Goal: Transaction & Acquisition: Obtain resource

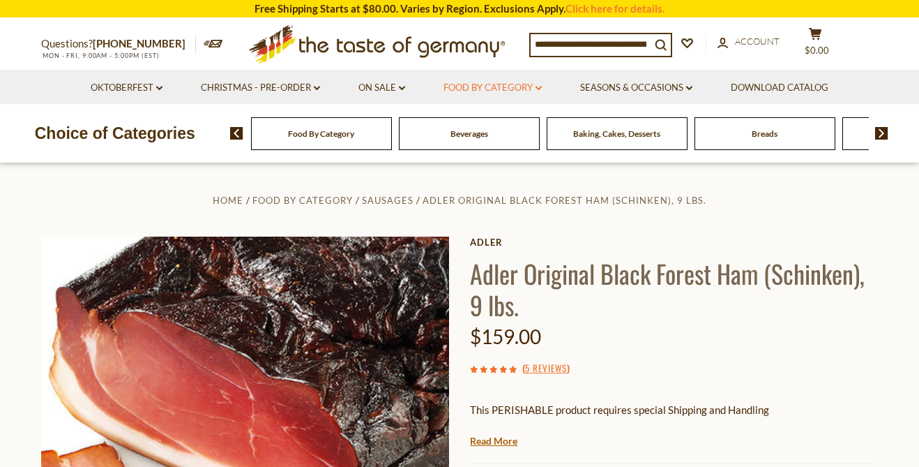
click at [491, 87] on link "Food By Category dropdown_arrow" at bounding box center [493, 87] width 98 height 15
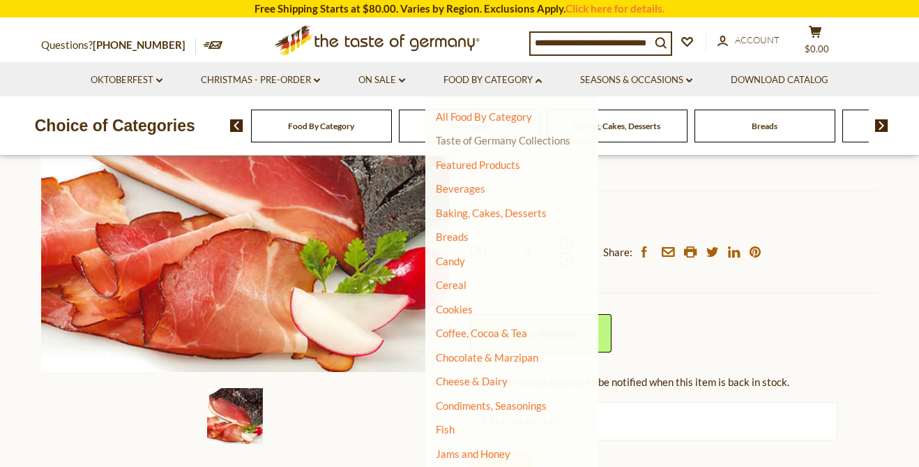
click at [493, 140] on link "Taste of Germany Collections" at bounding box center [503, 140] width 135 height 13
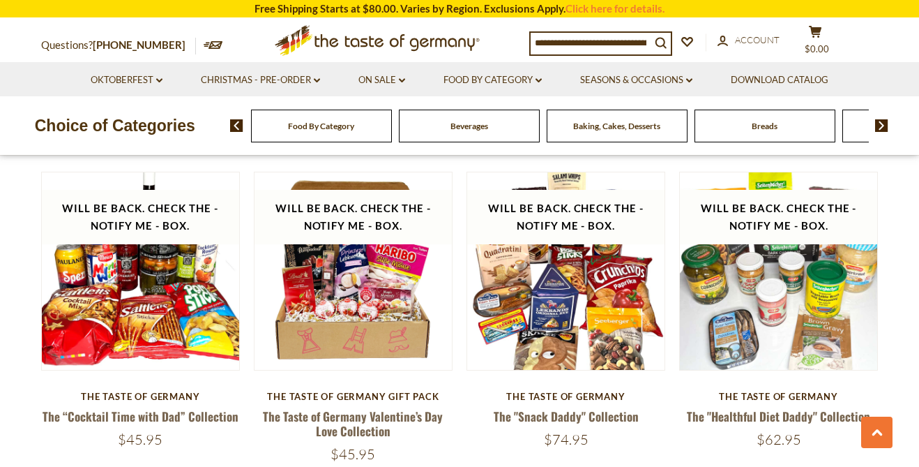
scroll to position [1512, 0]
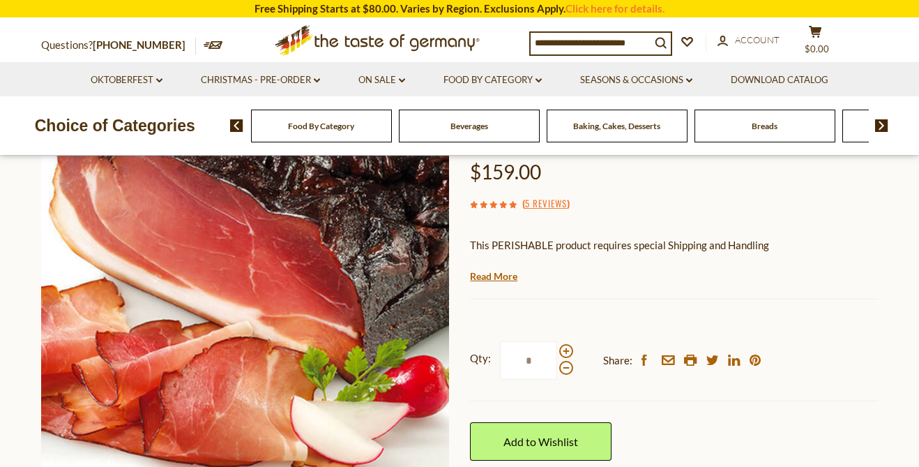
scroll to position [169, 0]
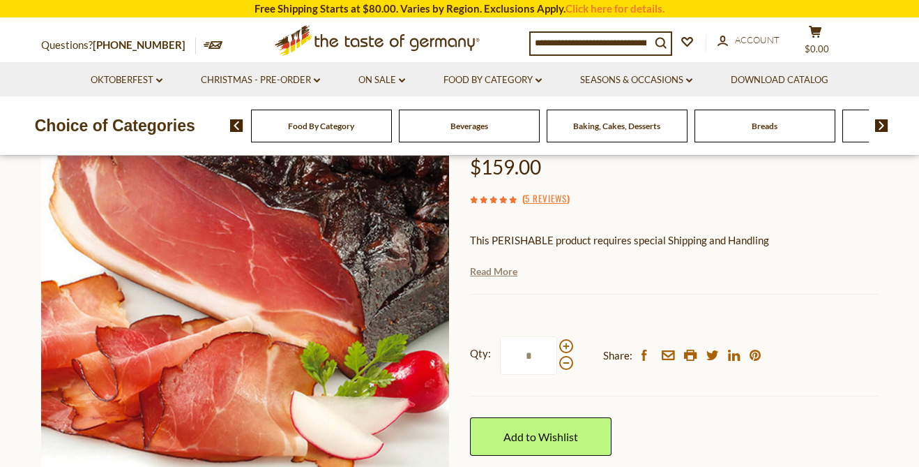
click at [499, 273] on link "Read More" at bounding box center [493, 271] width 47 height 14
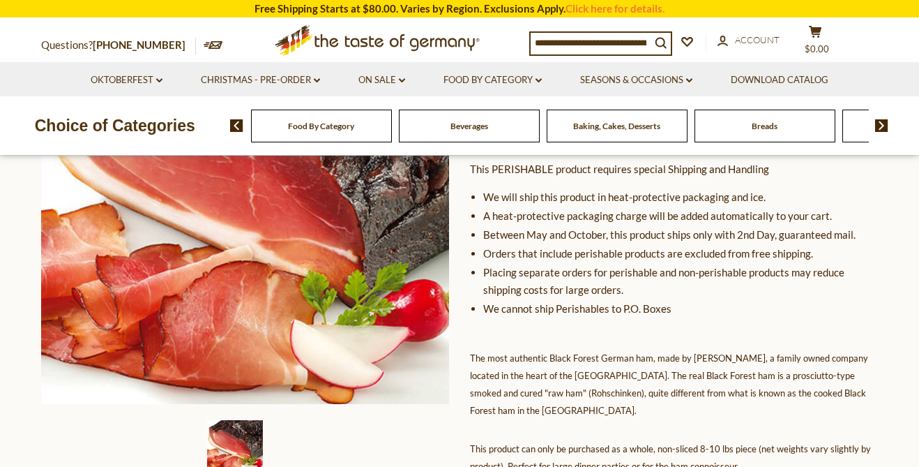
scroll to position [242, 0]
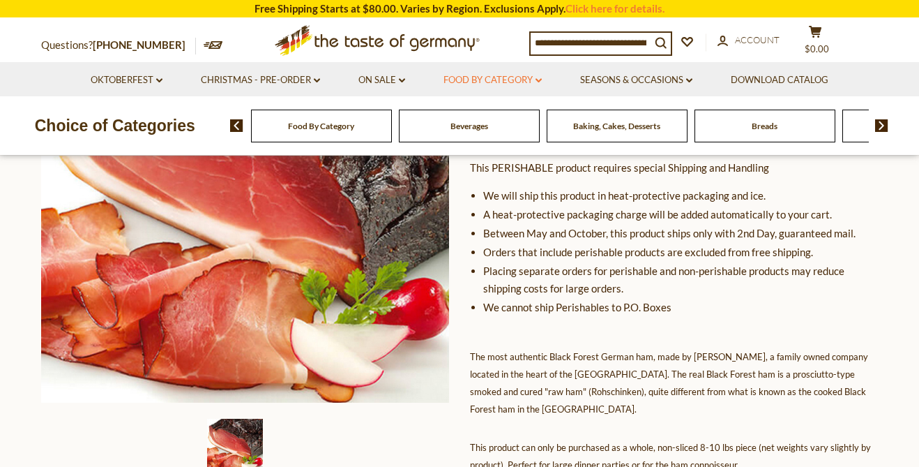
click at [459, 82] on link "Food By Category dropdown_arrow" at bounding box center [493, 80] width 98 height 15
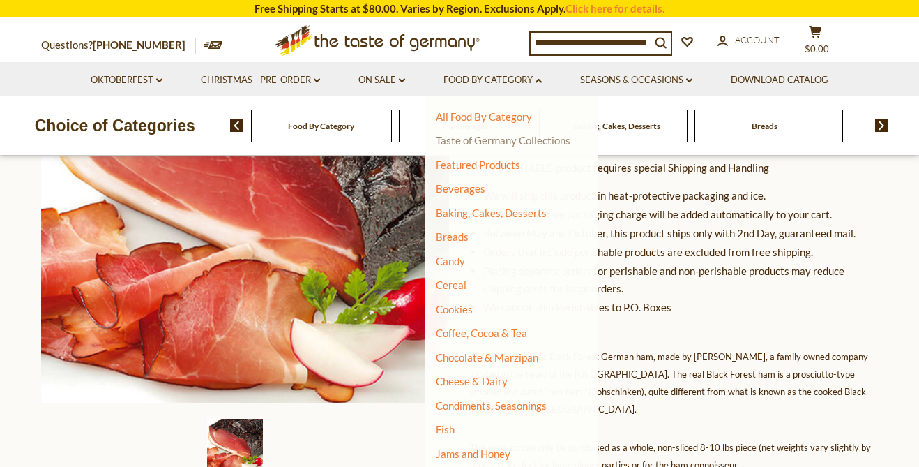
click at [467, 139] on link "Taste of Germany Collections" at bounding box center [503, 140] width 135 height 13
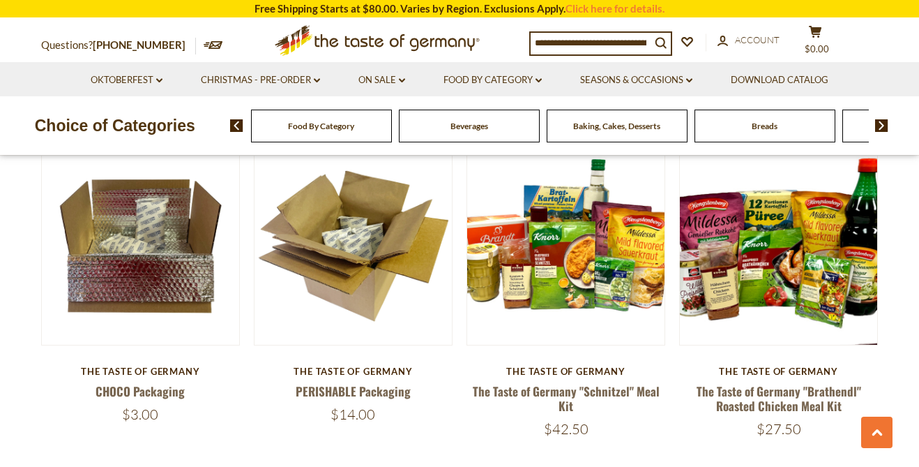
scroll to position [503, 0]
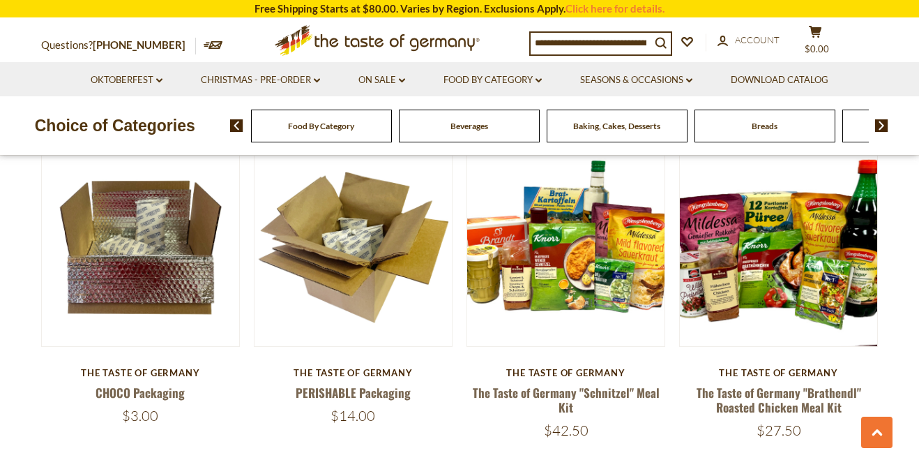
click at [336, 133] on div "Food By Category" at bounding box center [321, 125] width 141 height 33
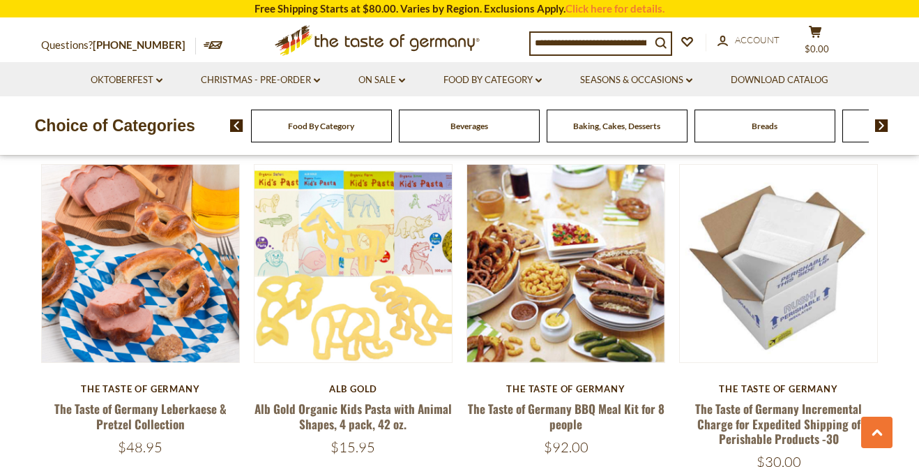
scroll to position [821, 0]
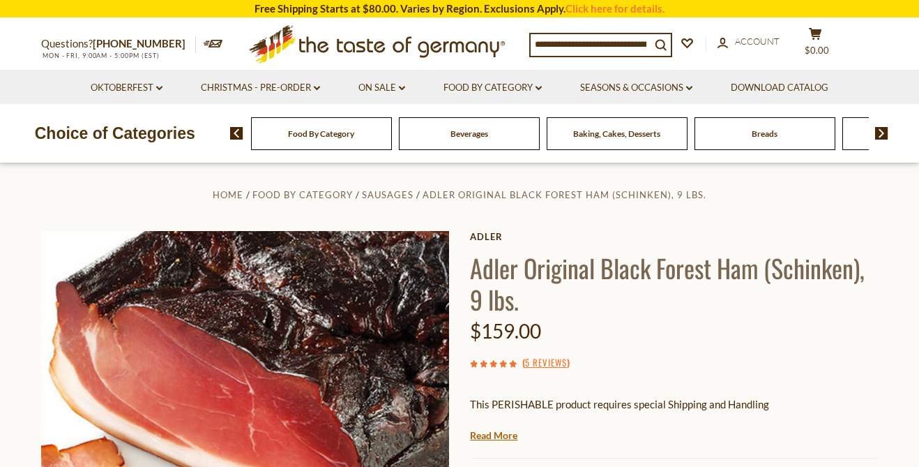
scroll to position [10, 0]
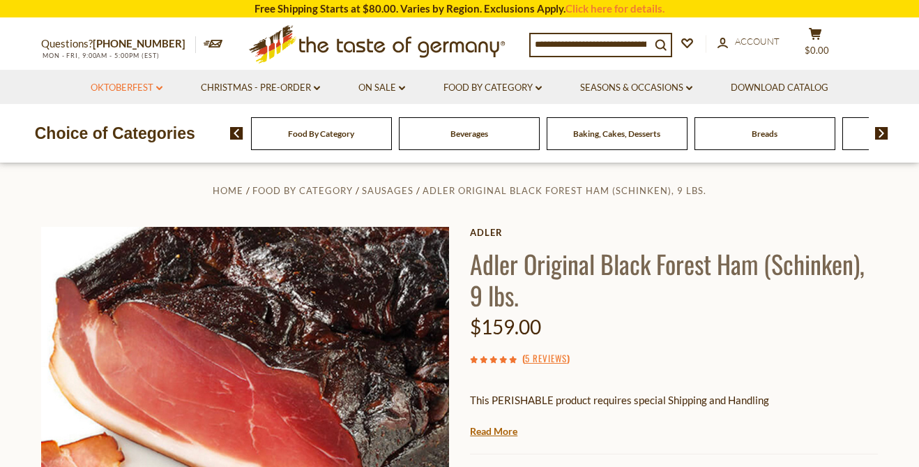
click at [152, 86] on link "Oktoberfest dropdown_arrow" at bounding box center [127, 87] width 72 height 15
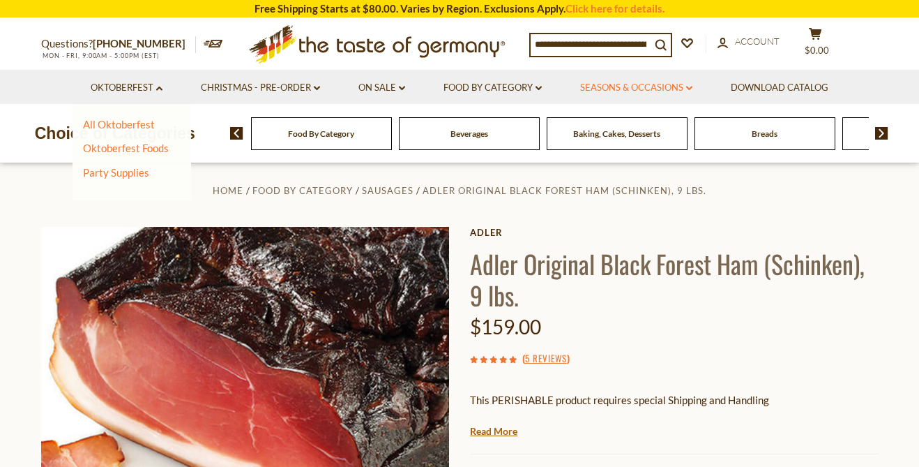
click at [613, 89] on link "Seasons & Occasions dropdown_arrow" at bounding box center [636, 87] width 112 height 15
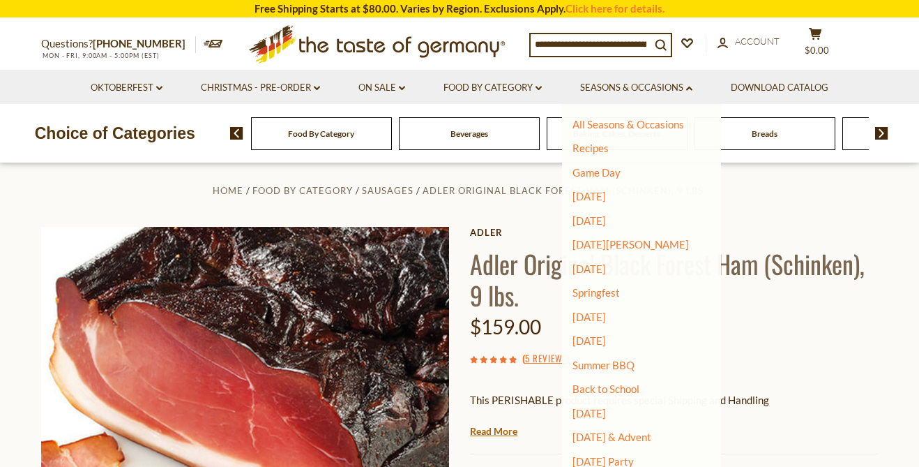
click at [457, 204] on div "Home Food By Category Sausages Adler Original Black Forest Ham (Schinken), 9 lb…" at bounding box center [460, 472] width 858 height 582
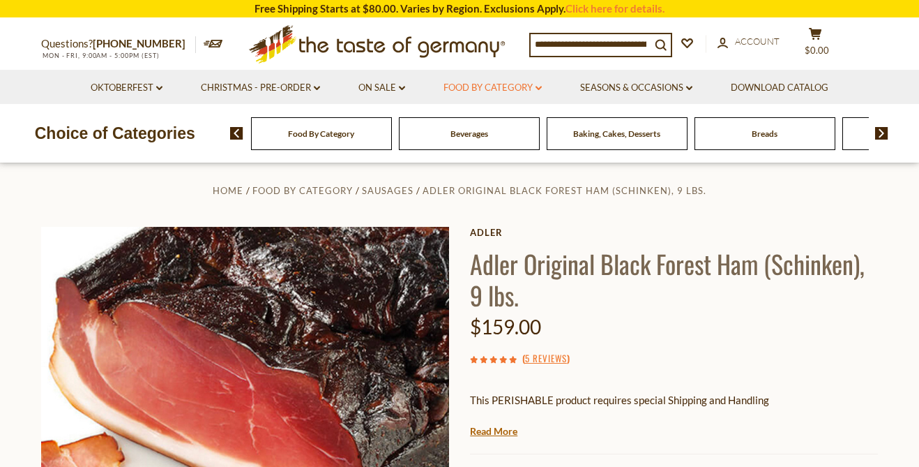
click at [508, 86] on link "Food By Category dropdown_arrow" at bounding box center [493, 87] width 98 height 15
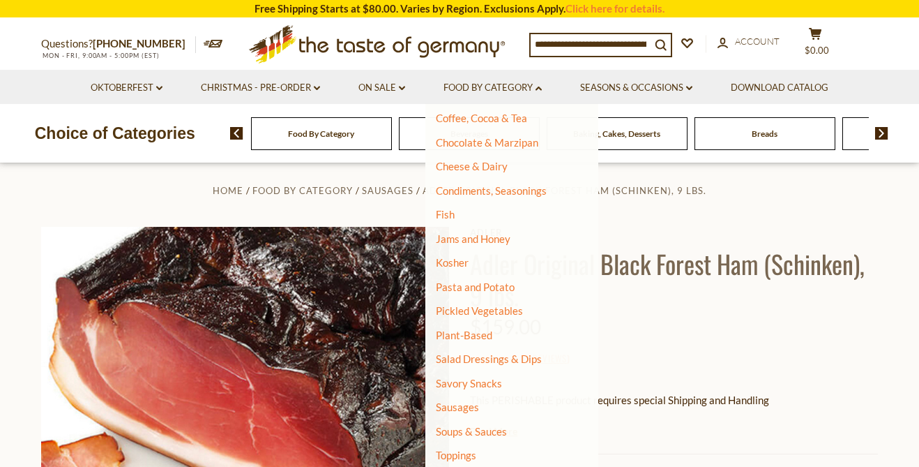
scroll to position [285, 0]
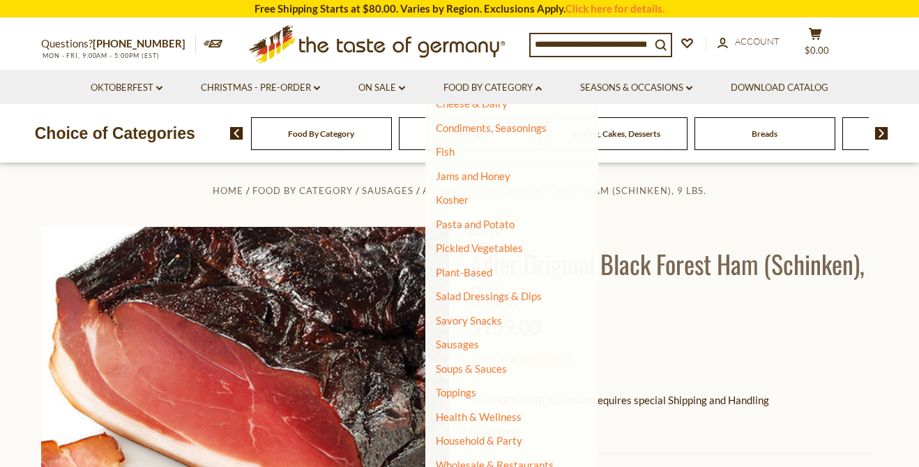
click at [358, 201] on div "Home Food By Category Sausages Adler Original Black Forest Ham (Schinken), 9 lb…" at bounding box center [460, 472] width 858 height 582
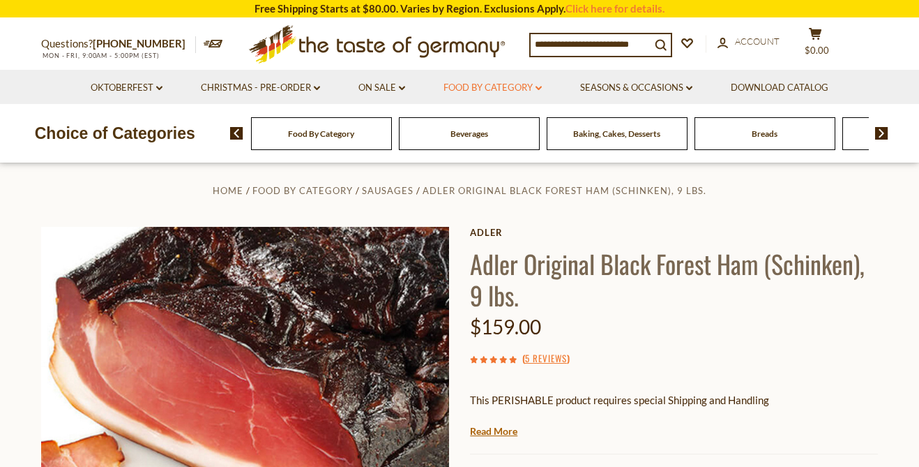
click at [501, 89] on link "Food By Category dropdown_arrow" at bounding box center [493, 87] width 98 height 15
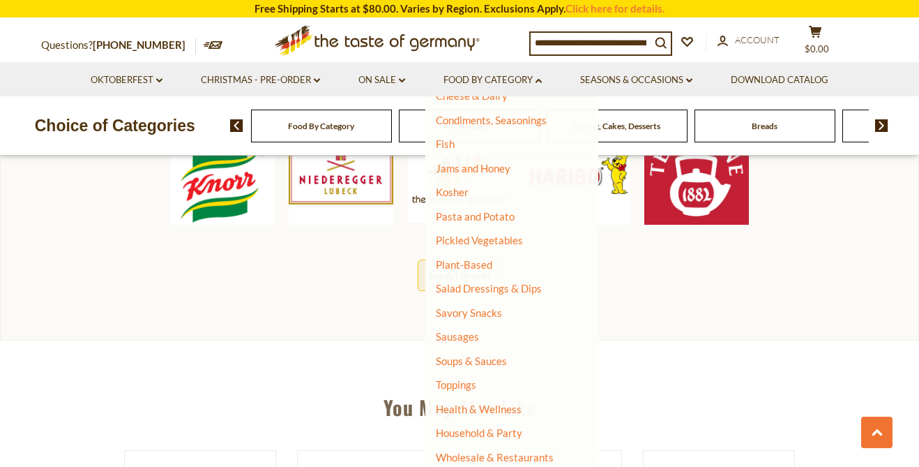
scroll to position [808, 0]
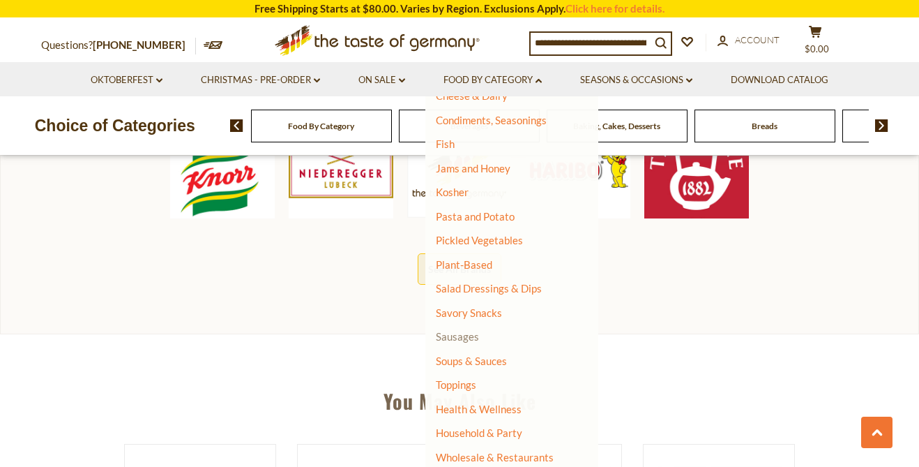
click at [467, 339] on link "Sausages" at bounding box center [457, 336] width 43 height 13
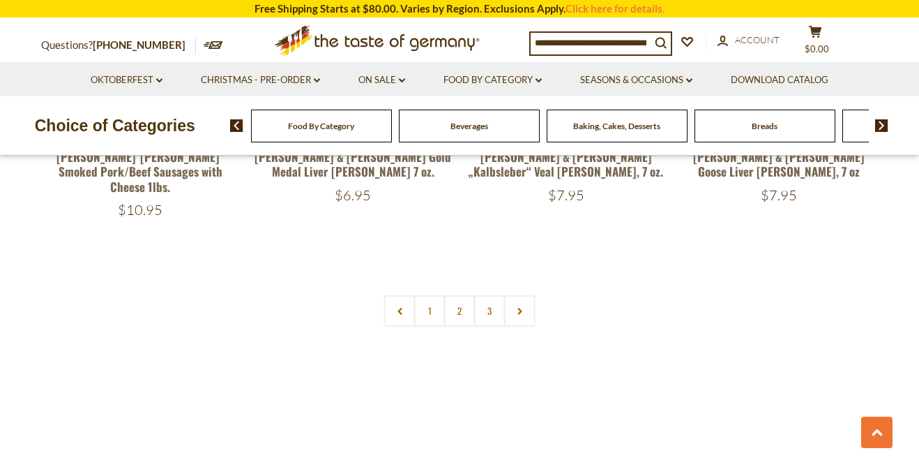
scroll to position [3411, 0]
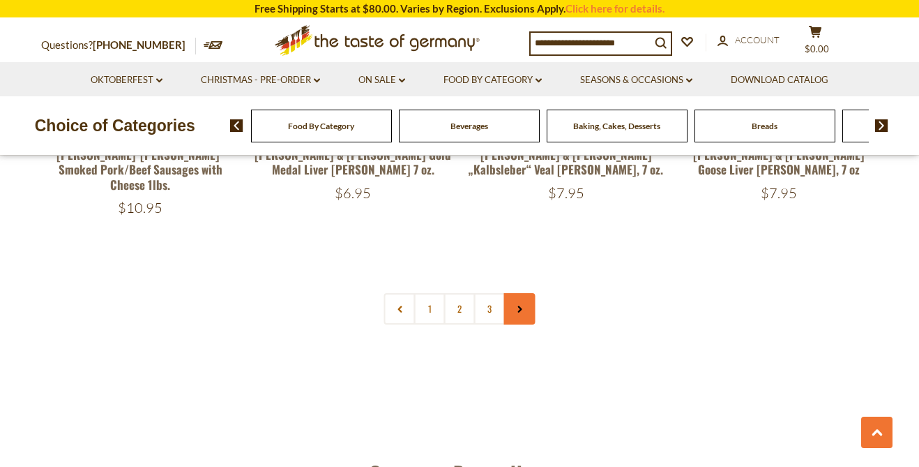
click at [529, 293] on link at bounding box center [519, 308] width 31 height 31
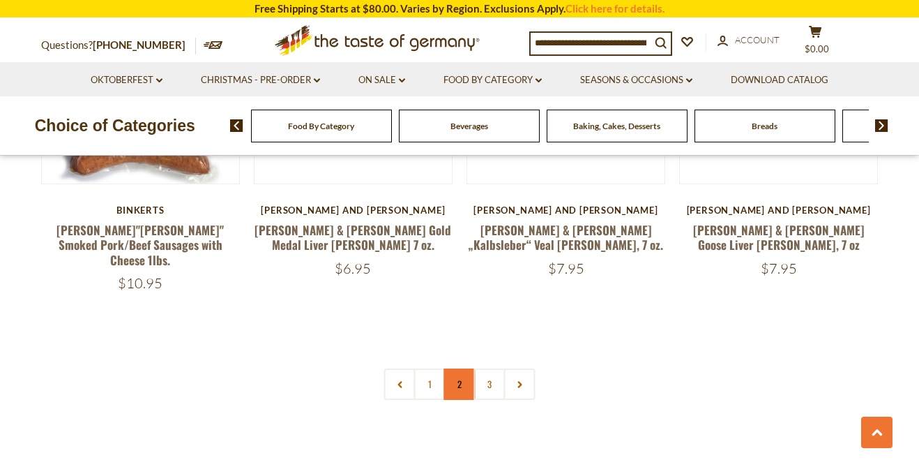
click at [460, 368] on link "2" at bounding box center [459, 383] width 31 height 31
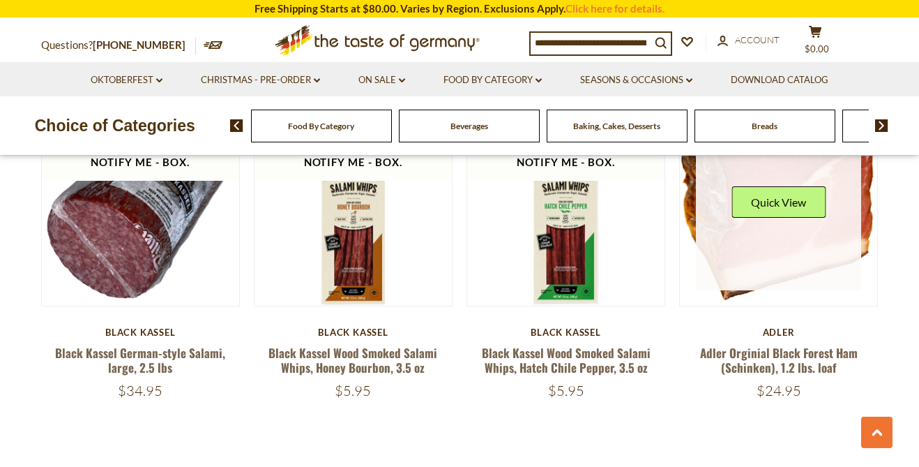
scroll to position [3146, 0]
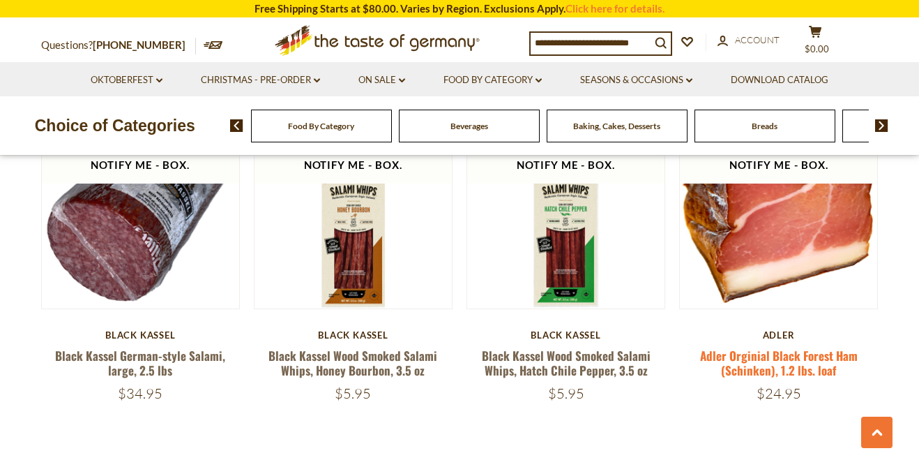
click at [760, 347] on link "Adler Orginial Black Forest Ham (Schinken), 1.2 lbs. loaf" at bounding box center [779, 363] width 158 height 32
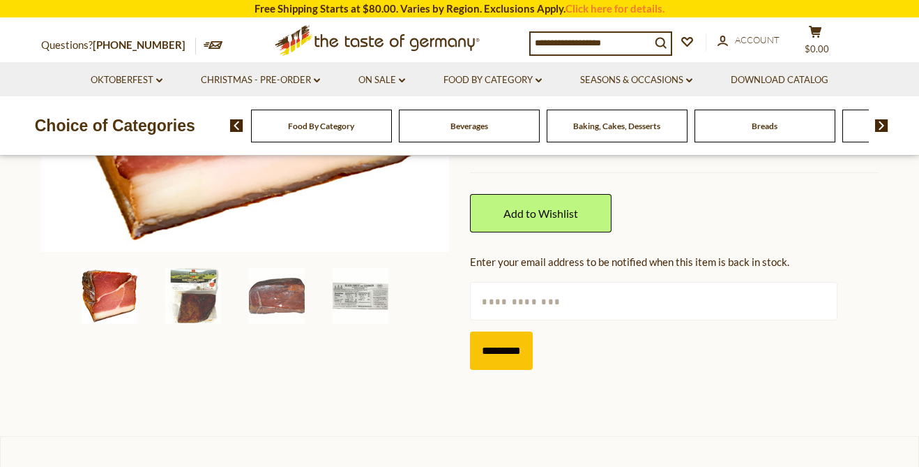
scroll to position [424, 0]
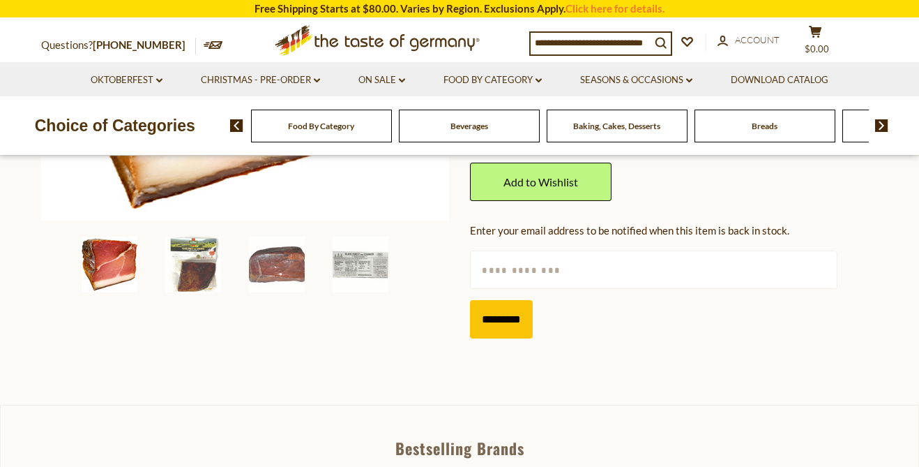
click at [522, 268] on input "text" at bounding box center [653, 269] width 367 height 38
type input "**********"
click at [505, 324] on input "*********" at bounding box center [501, 319] width 63 height 38
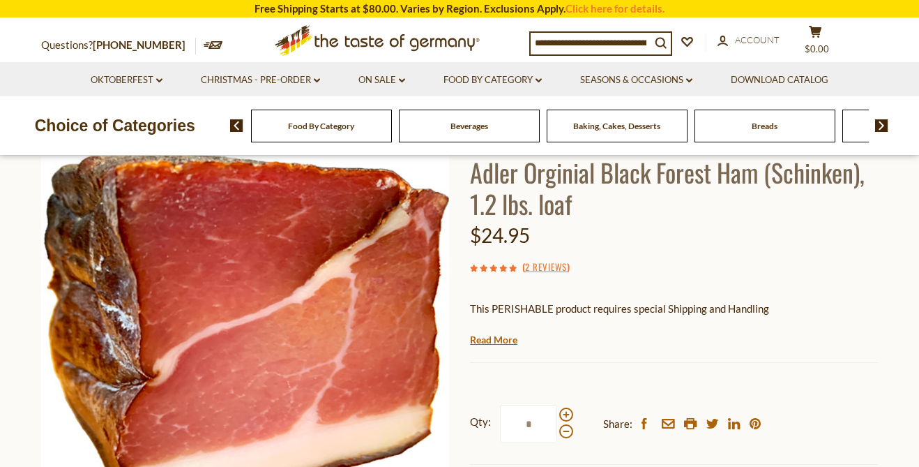
scroll to position [0, 0]
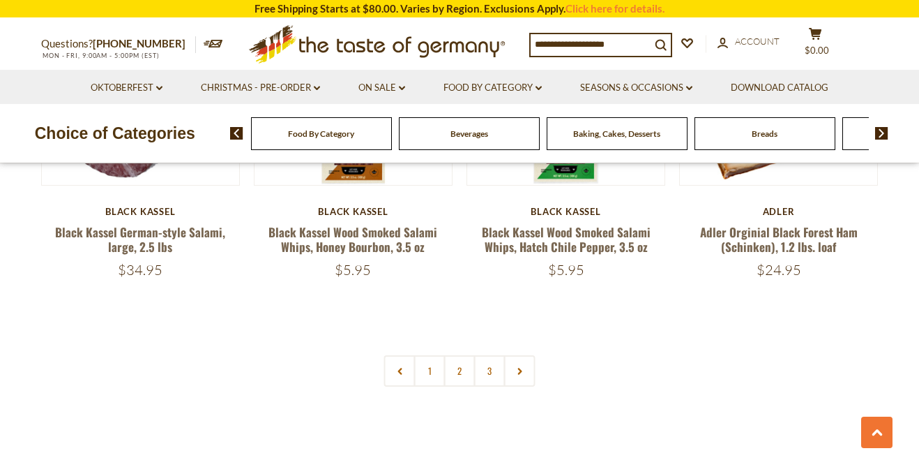
scroll to position [3268, 0]
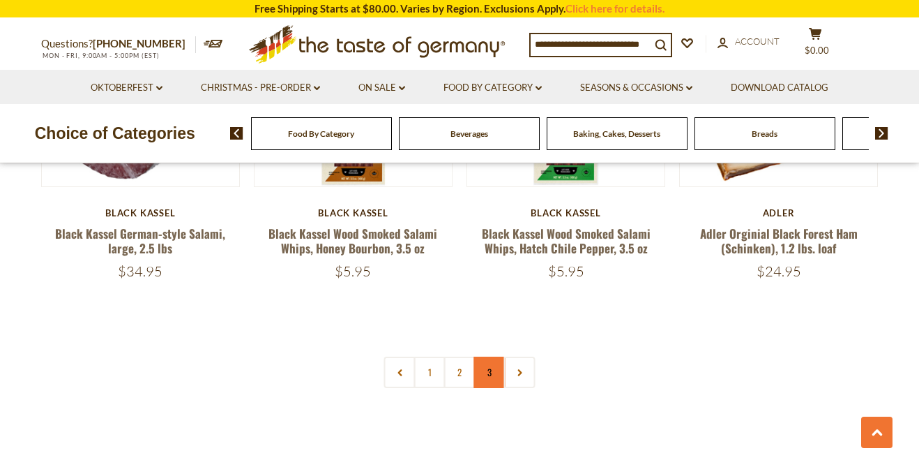
click at [492, 356] on link "3" at bounding box center [489, 371] width 31 height 31
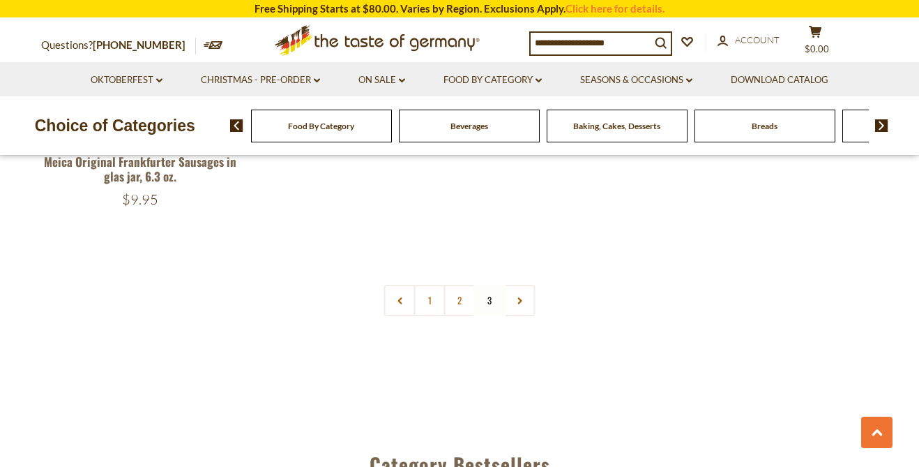
scroll to position [1308, 0]
